Goal: Task Accomplishment & Management: Use online tool/utility

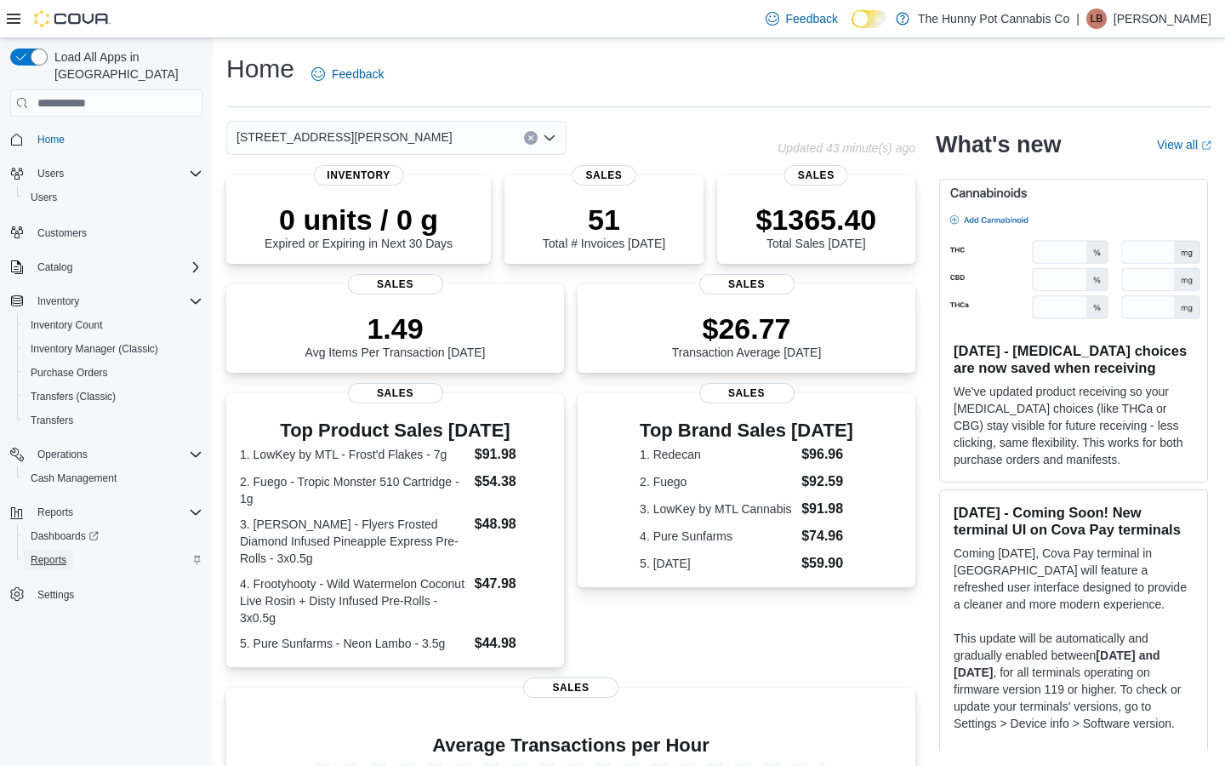
click at [50, 553] on span "Reports" at bounding box center [49, 560] width 36 height 14
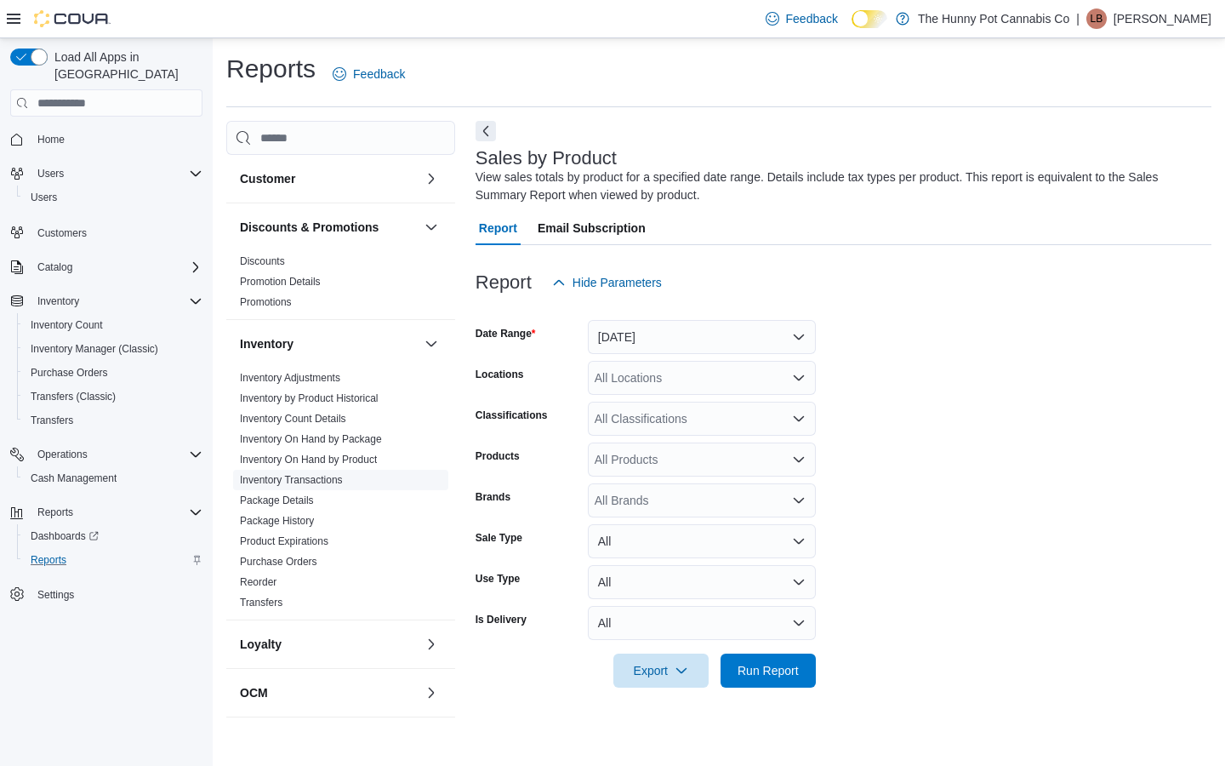
click at [367, 471] on span "Inventory Transactions" at bounding box center [340, 480] width 215 height 20
click at [364, 461] on link "Inventory On Hand by Product" at bounding box center [308, 460] width 137 height 12
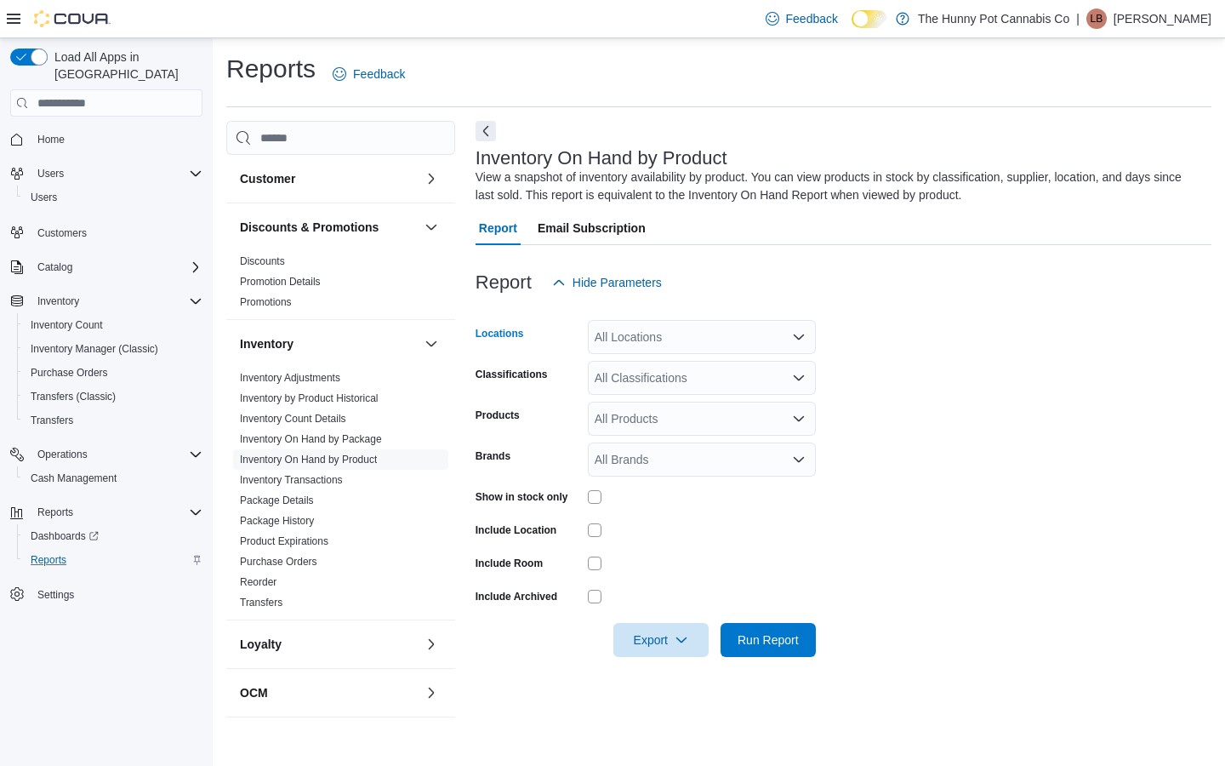
click at [665, 345] on div "All Locations" at bounding box center [702, 337] width 228 height 34
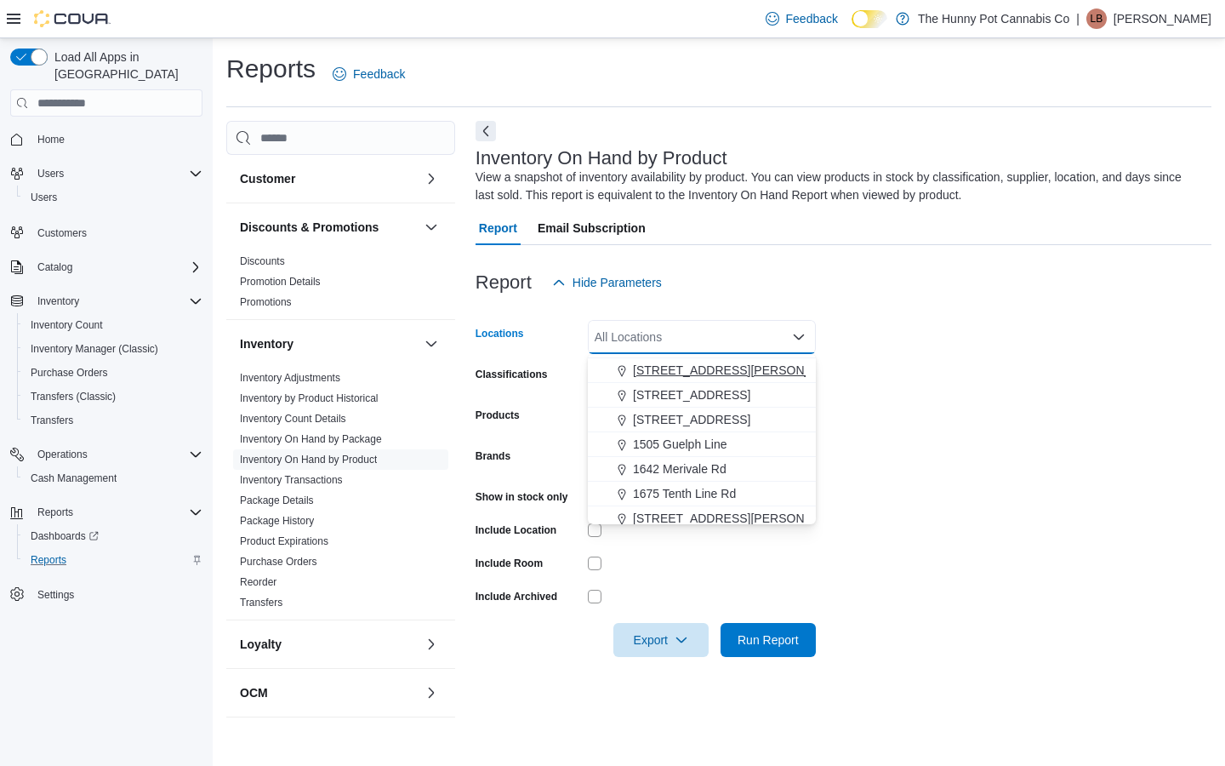
scroll to position [169, 0]
click at [677, 491] on span "[STREET_ADDRESS][PERSON_NAME]" at bounding box center [741, 493] width 216 height 17
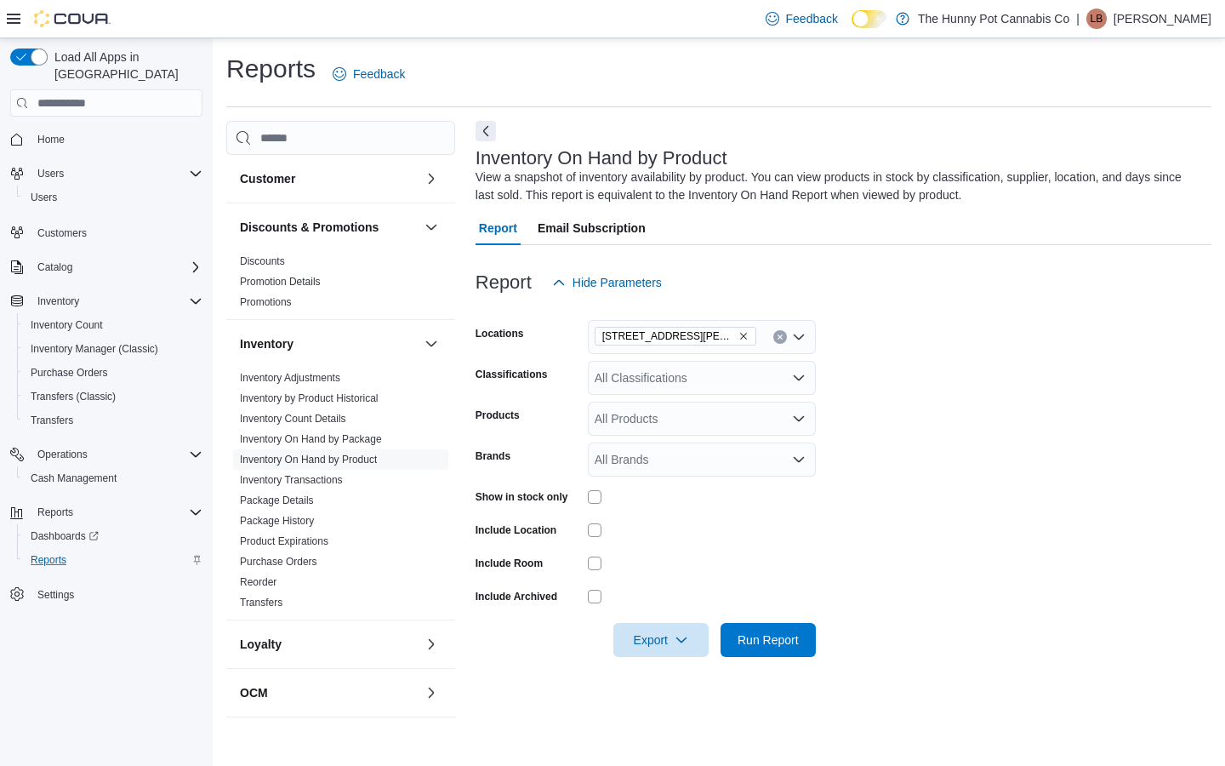
click at [817, 566] on form "Locations [STREET_ADDRESS][PERSON_NAME] Classifications All Classifications Pro…" at bounding box center [844, 478] width 736 height 357
click at [752, 644] on span "Run Report" at bounding box center [768, 639] width 61 height 17
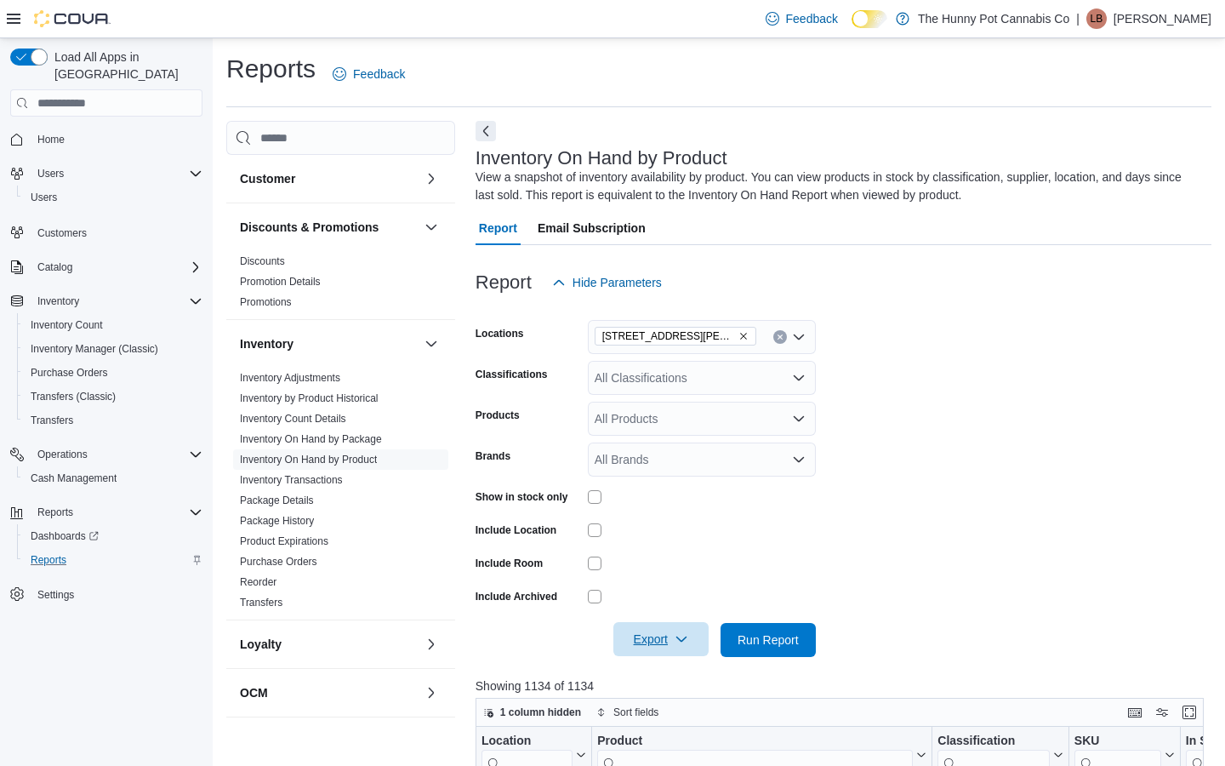
click at [694, 642] on span "Export" at bounding box center [661, 639] width 75 height 34
click at [673, 534] on span "Export to Excel" at bounding box center [661, 535] width 77 height 14
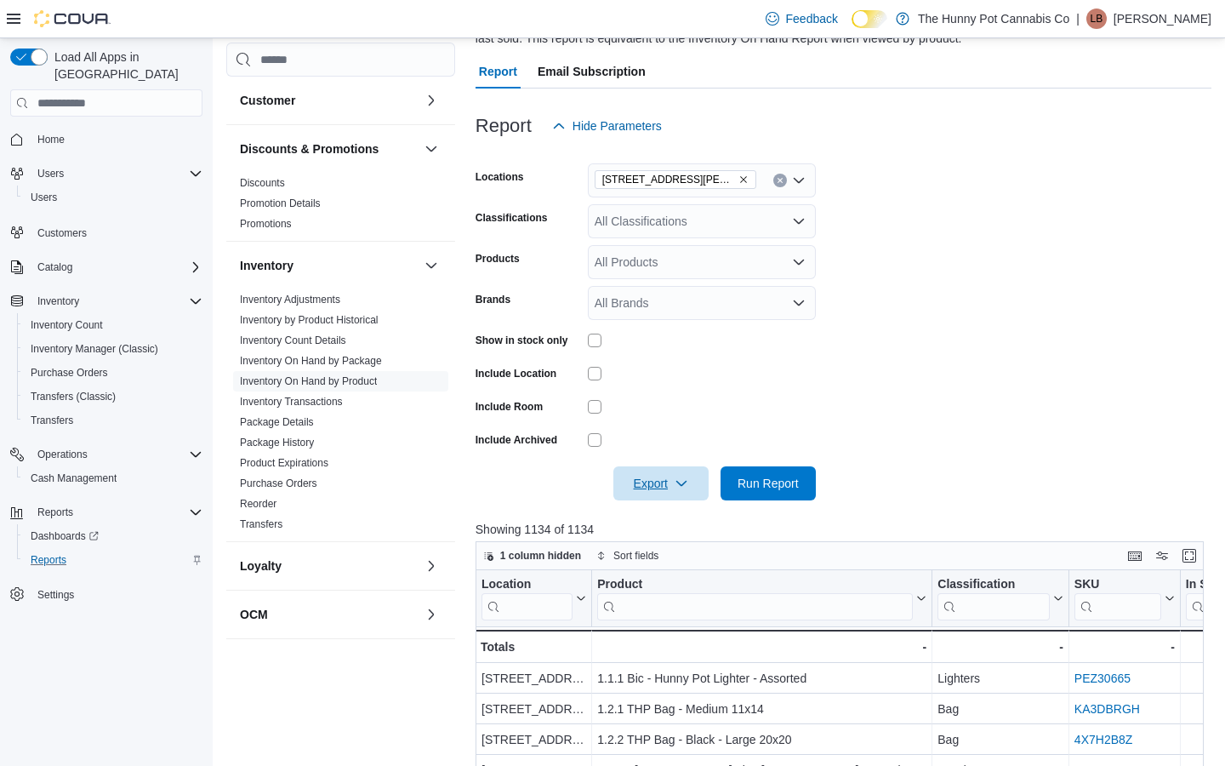
scroll to position [157, 0]
click at [58, 133] on span "Home" at bounding box center [50, 140] width 27 height 14
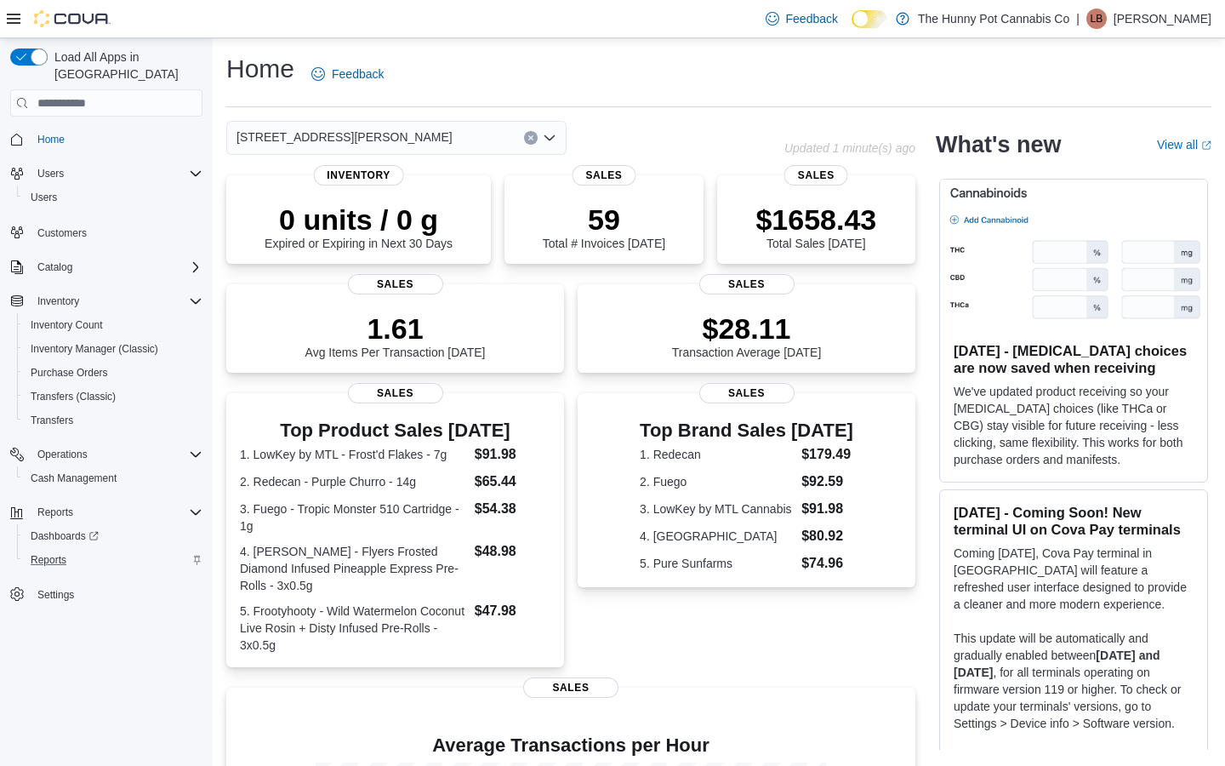
click at [359, 131] on div "[STREET_ADDRESS][PERSON_NAME]" at bounding box center [396, 138] width 340 height 34
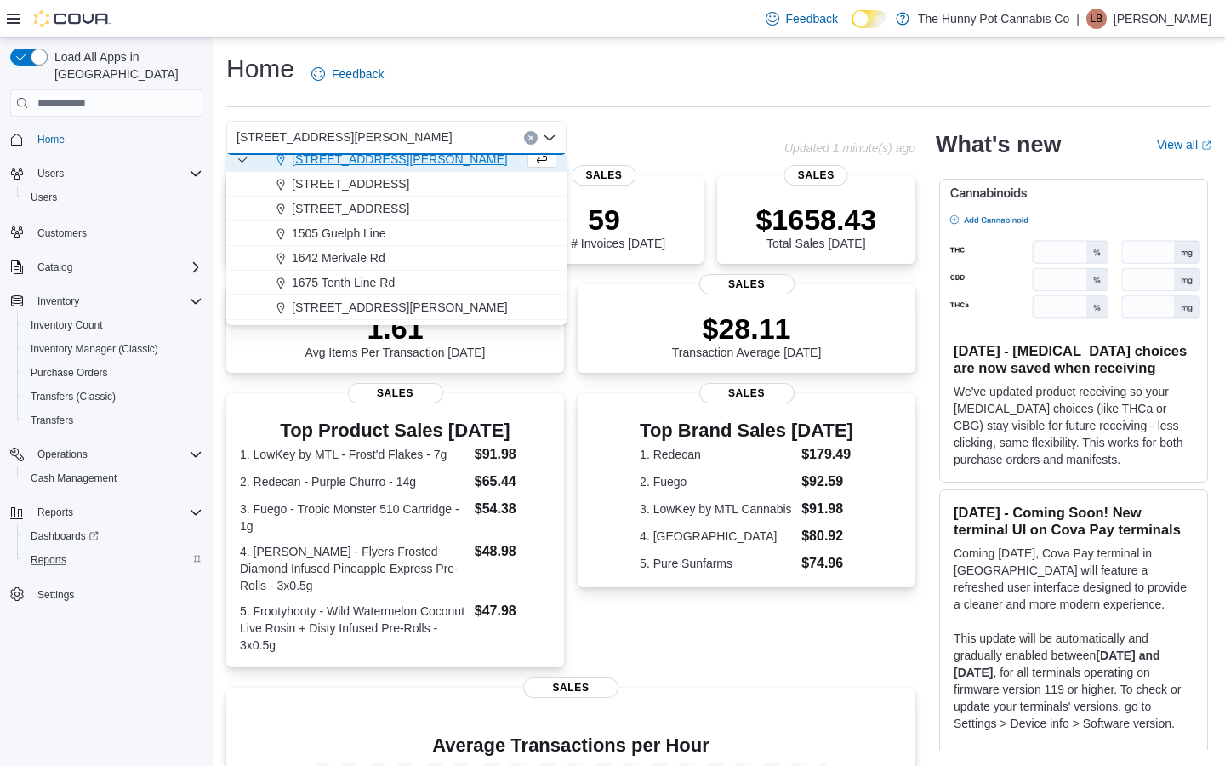
scroll to position [157, 0]
click at [357, 306] on span "[STREET_ADDRESS][PERSON_NAME]" at bounding box center [400, 305] width 216 height 17
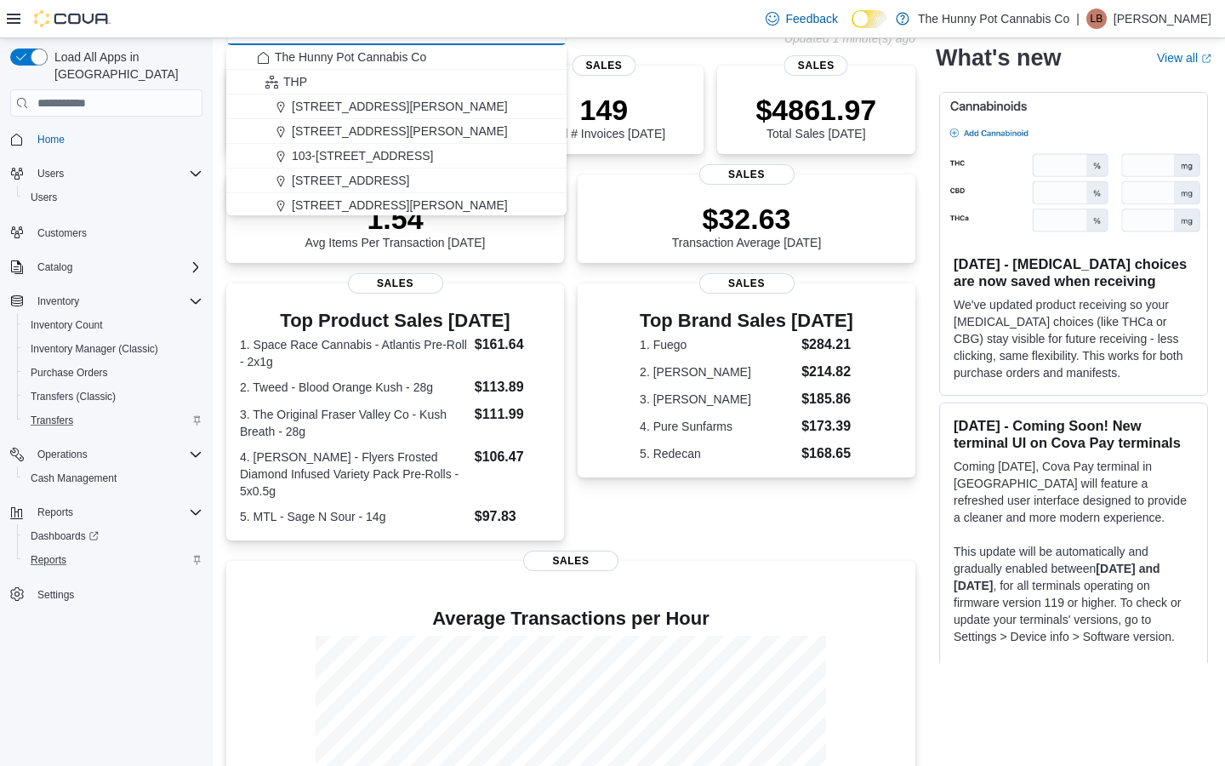
scroll to position [0, 0]
